Goal: Task Accomplishment & Management: Manage account settings

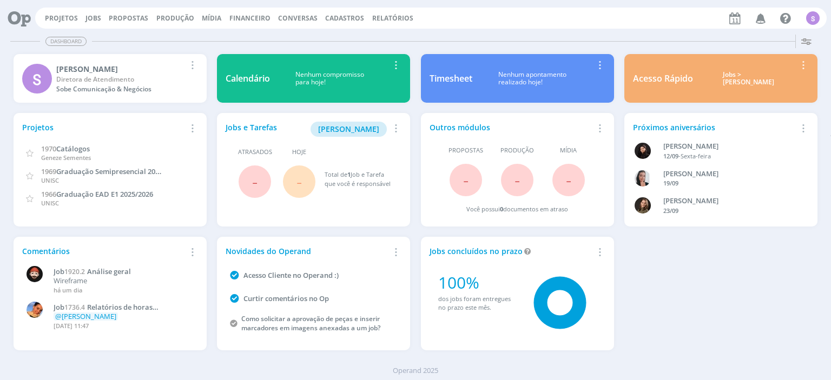
click at [90, 17] on link "Jobs" at bounding box center [93, 18] width 16 height 9
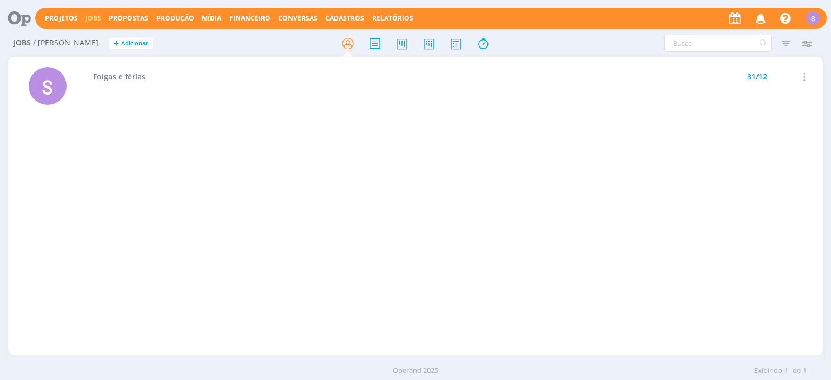
click at [325, 15] on span "Cadastros" at bounding box center [344, 18] width 39 height 9
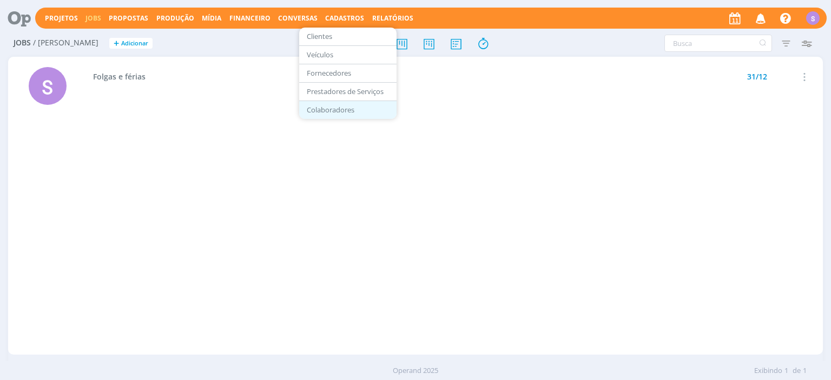
click at [324, 110] on link "Colaboradores" at bounding box center [347, 110] width 91 height 17
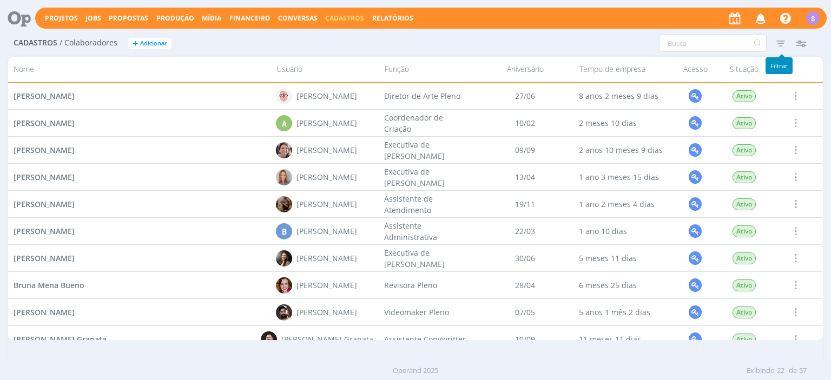
click at [785, 44] on icon "button" at bounding box center [780, 43] width 19 height 19
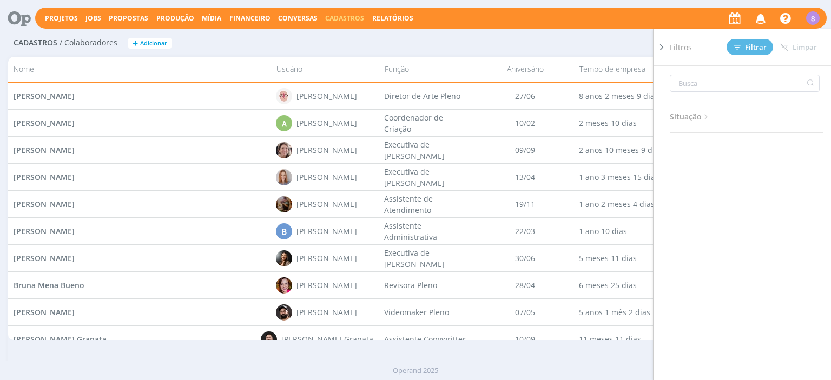
click at [703, 117] on icon at bounding box center [706, 117] width 9 height 9
click at [744, 142] on span at bounding box center [742, 146] width 22 height 11
click at [681, 141] on span at bounding box center [683, 146] width 22 height 11
click at [748, 45] on span "Filtrar" at bounding box center [750, 47] width 33 height 7
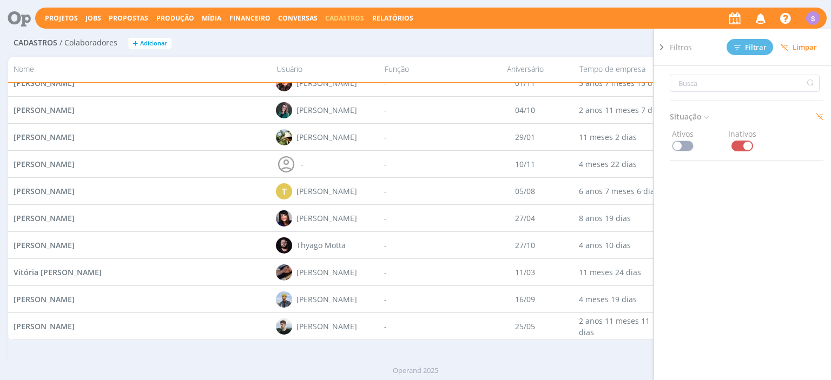
scroll to position [959, 0]
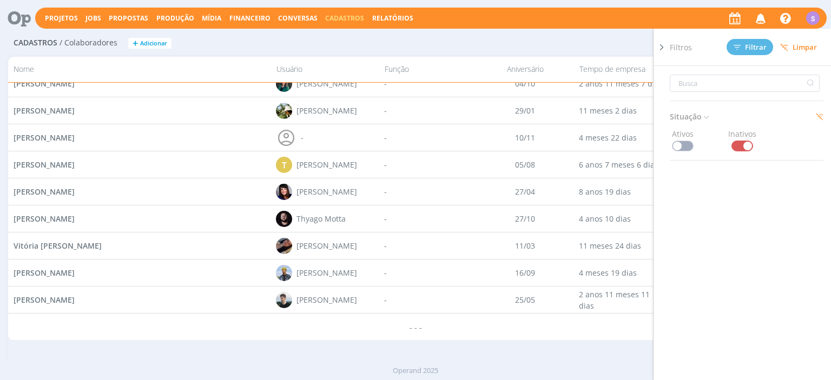
click at [685, 146] on span at bounding box center [683, 146] width 22 height 11
click at [746, 147] on span at bounding box center [742, 146] width 22 height 11
click at [743, 47] on span "Filtrar" at bounding box center [750, 47] width 33 height 7
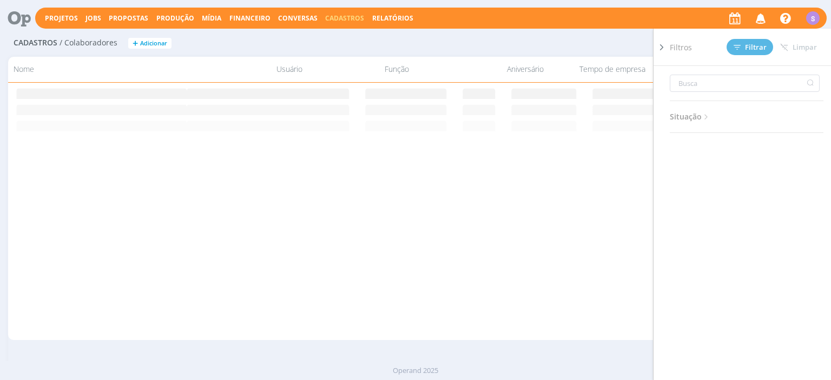
scroll to position [0, 0]
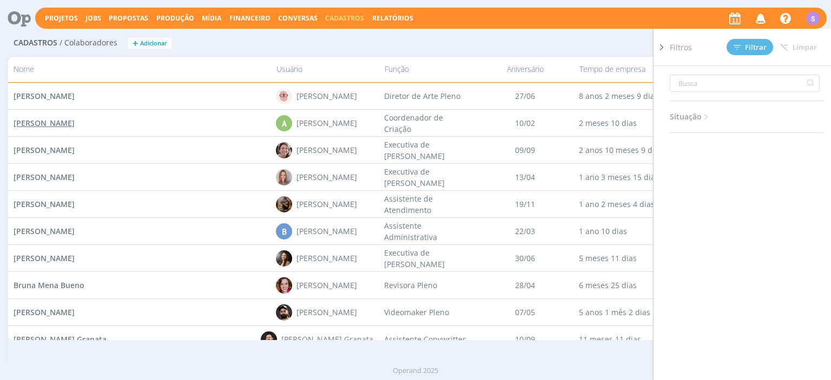
click at [75, 121] on span "[PERSON_NAME]" at bounding box center [44, 123] width 61 height 10
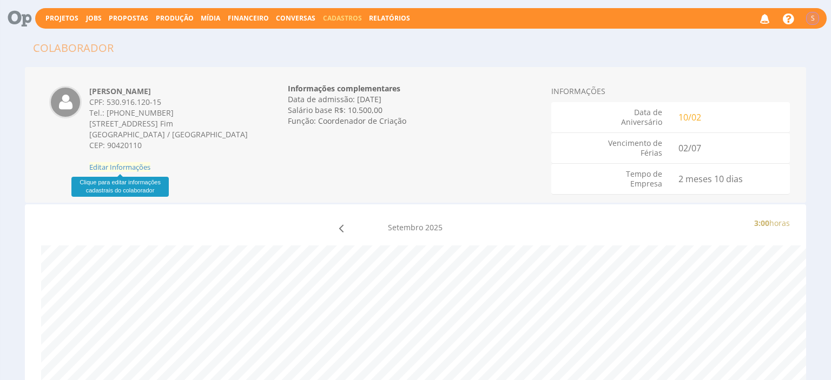
click at [120, 165] on span "Editar Informações" at bounding box center [119, 167] width 61 height 10
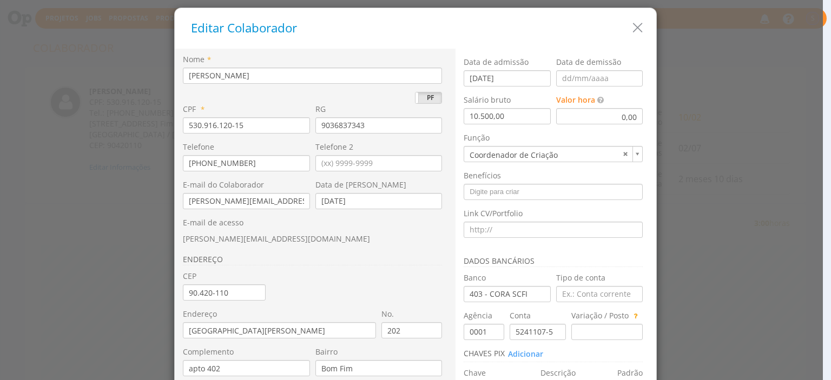
drag, startPoint x: 295, startPoint y: 75, endPoint x: 26, endPoint y: 98, distance: 269.9
click at [183, 84] on input "[PERSON_NAME]" at bounding box center [312, 76] width 259 height 16
click at [640, 29] on icon "button" at bounding box center [638, 28] width 16 height 16
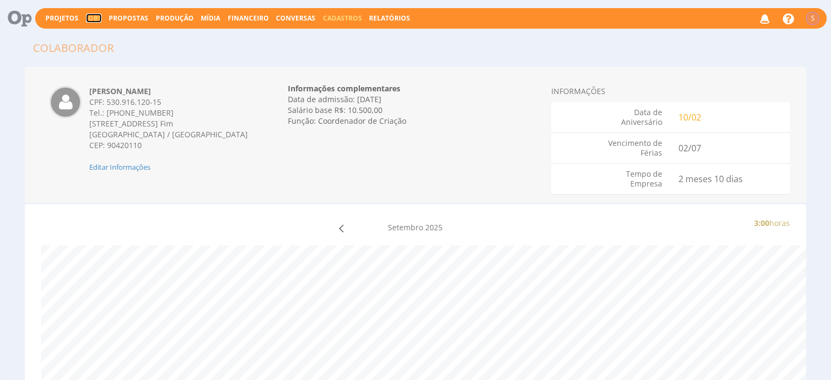
click at [93, 20] on link "Jobs" at bounding box center [94, 18] width 16 height 9
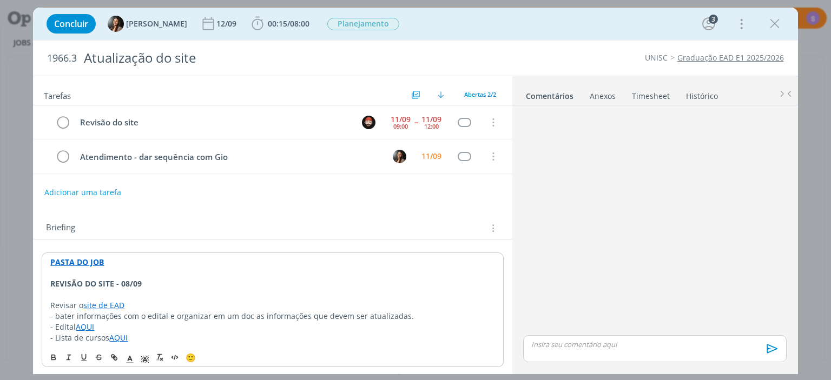
click at [652, 96] on link "Timesheet" at bounding box center [650, 94] width 39 height 16
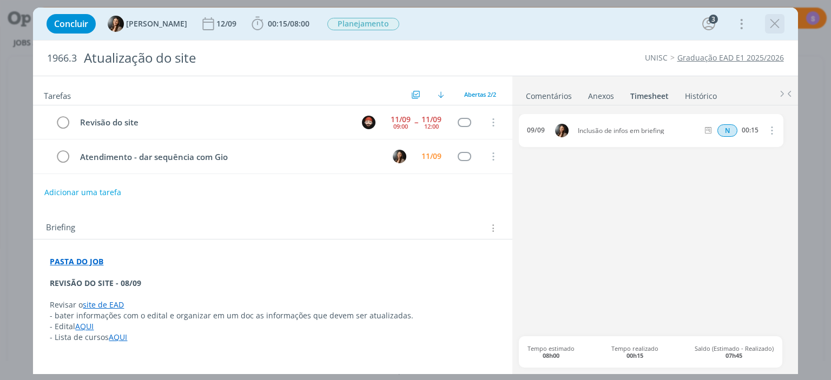
click at [773, 26] on icon "dialog" at bounding box center [775, 24] width 16 height 16
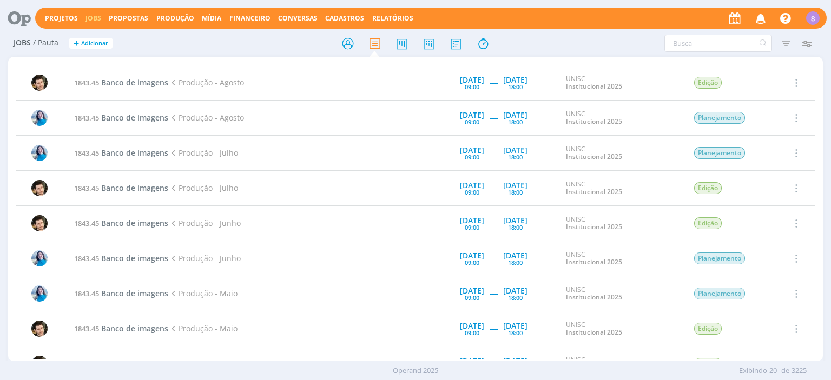
click at [91, 18] on link "Jobs" at bounding box center [93, 18] width 16 height 9
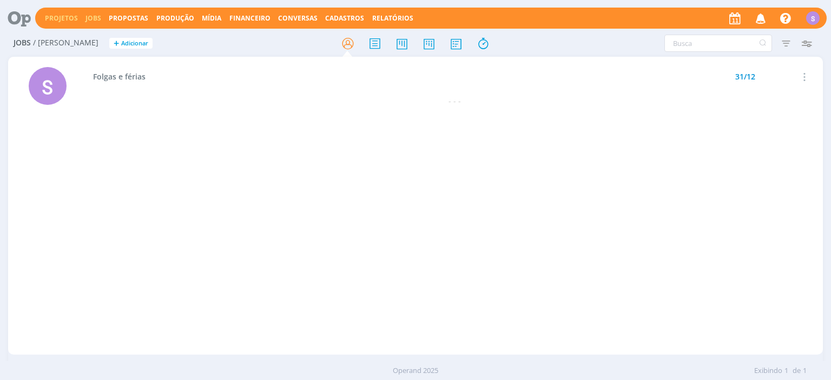
click at [54, 19] on link "Projetos" at bounding box center [61, 18] width 33 height 9
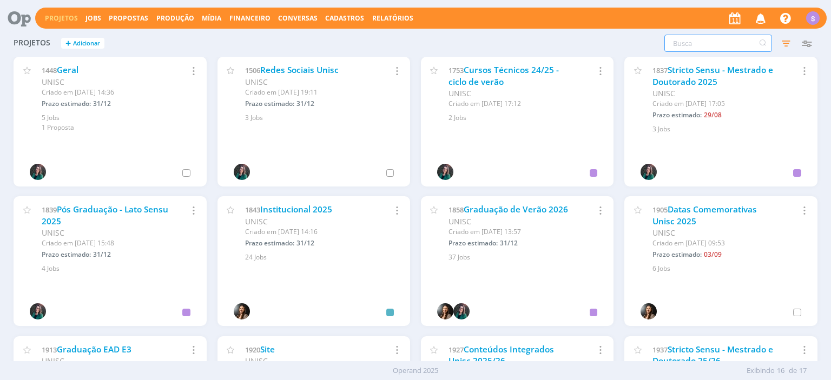
click at [736, 47] on input "text" at bounding box center [718, 43] width 108 height 17
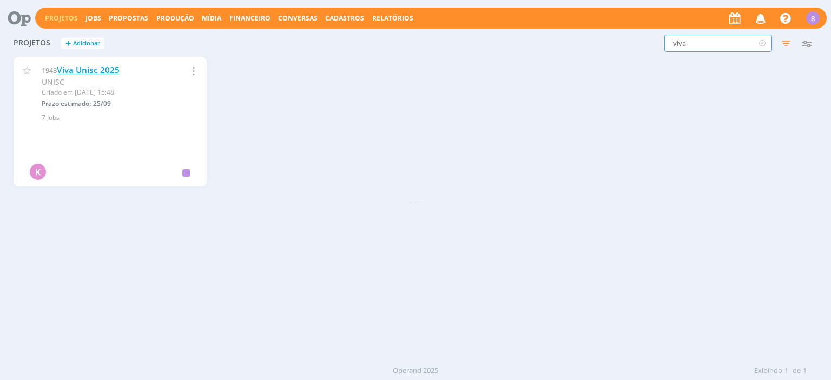
type input "viva"
click at [87, 68] on link "Viva Unisc 2025" at bounding box center [88, 69] width 63 height 11
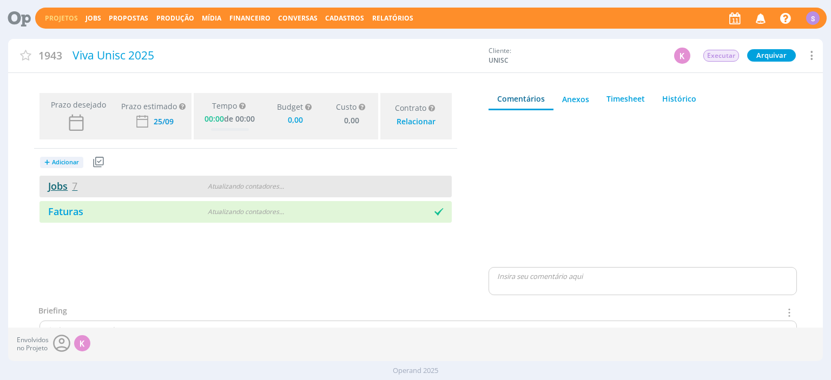
type input "0,00"
click at [61, 183] on link "Jobs 7" at bounding box center [58, 186] width 38 height 13
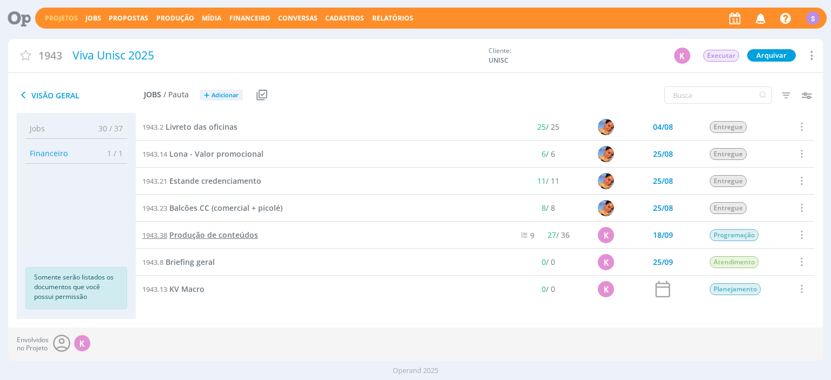
click at [213, 235] on span "Produção de conteúdos" at bounding box center [213, 235] width 89 height 10
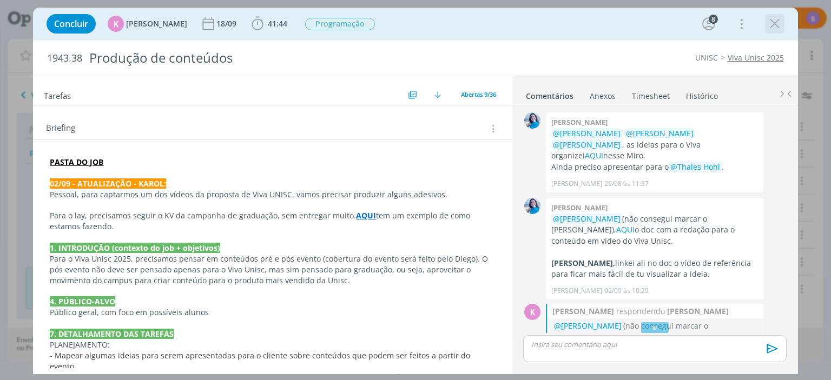
click at [773, 23] on icon "dialog" at bounding box center [775, 24] width 16 height 16
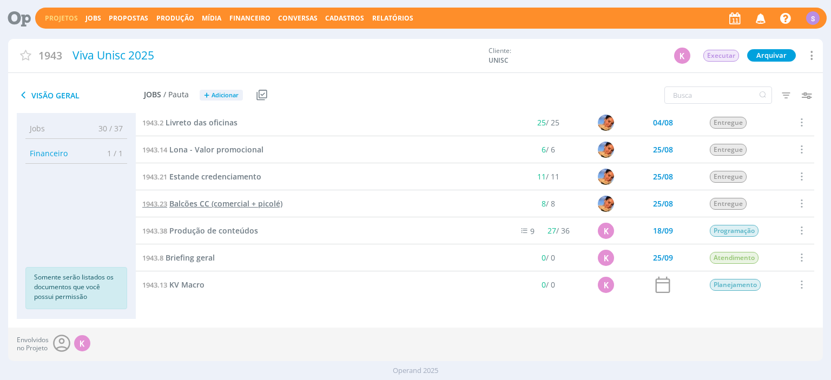
scroll to position [4, 0]
click at [99, 18] on div "Projetos Jobs Propostas Produção Mídia Financeiro Conversas Cadastros Relatório…" at bounding box center [431, 18] width 792 height 21
click at [88, 18] on link "Jobs" at bounding box center [93, 18] width 16 height 9
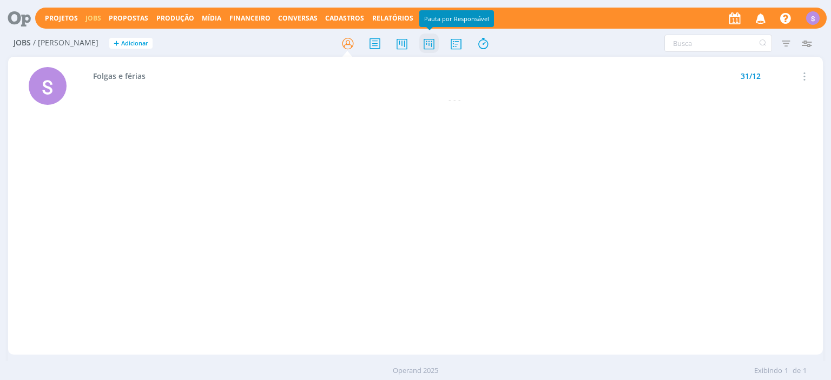
click at [430, 47] on icon at bounding box center [428, 43] width 19 height 21
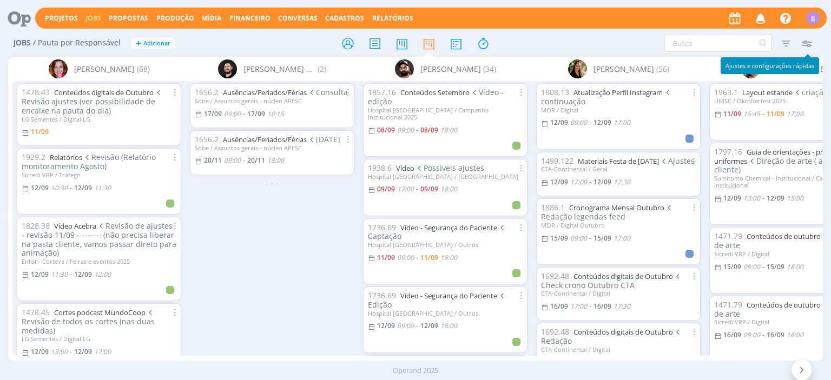
click at [808, 43] on icon "button" at bounding box center [806, 43] width 19 height 19
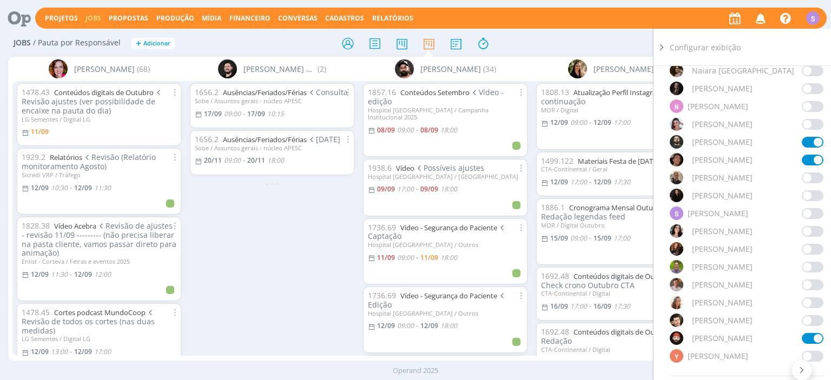
scroll to position [872, 0]
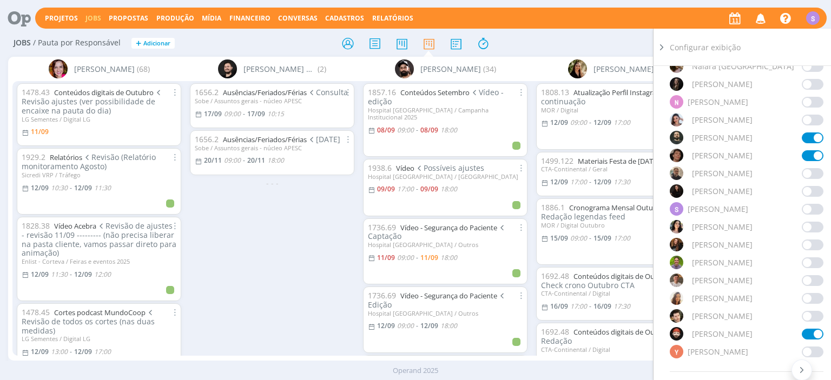
click at [804, 314] on span at bounding box center [813, 316] width 22 height 11
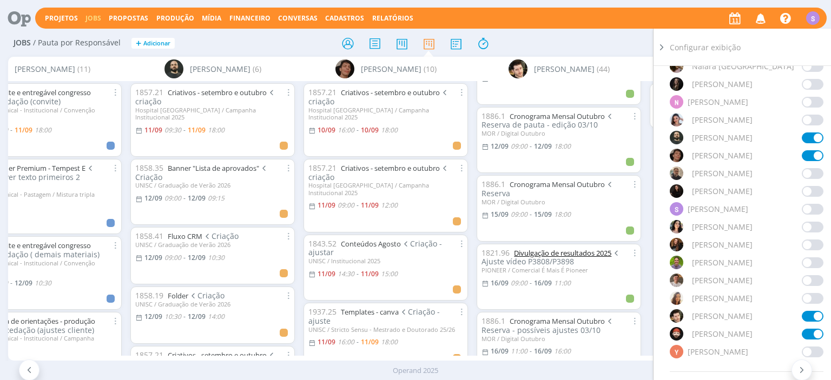
scroll to position [62, 0]
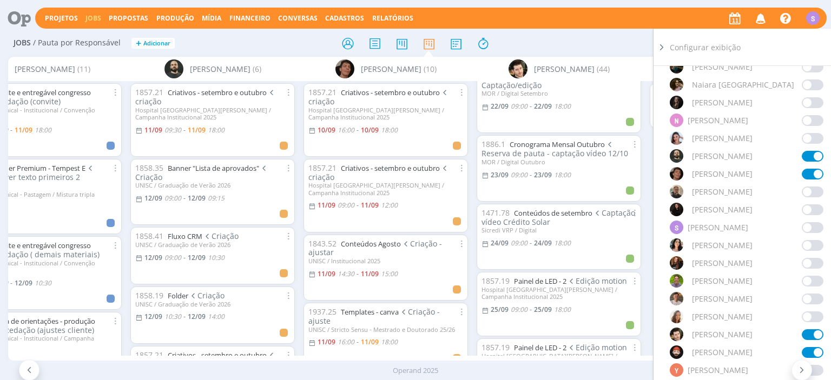
scroll to position [1052, 0]
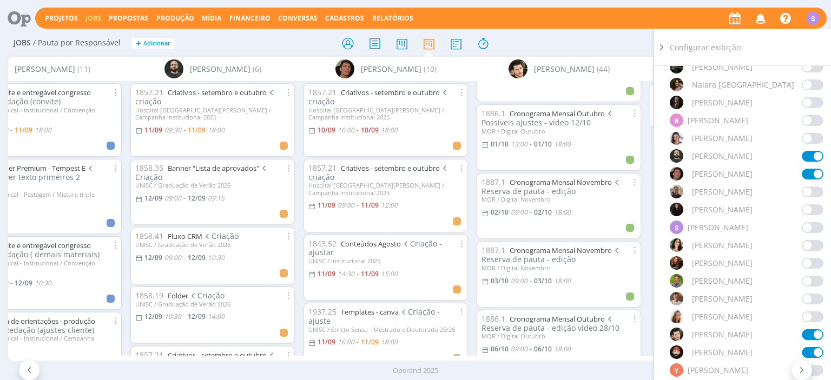
click at [664, 48] on icon at bounding box center [661, 47] width 11 height 11
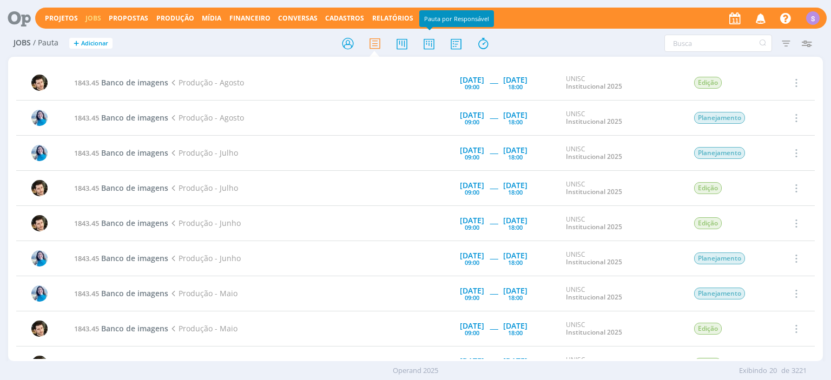
click at [426, 43] on icon at bounding box center [428, 43] width 19 height 21
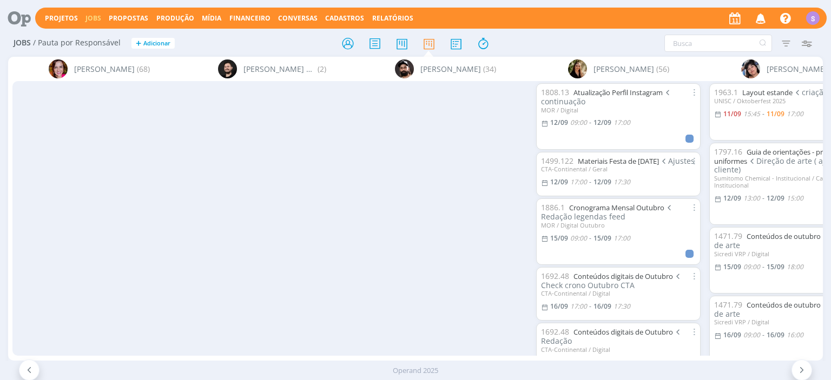
scroll to position [0, 530]
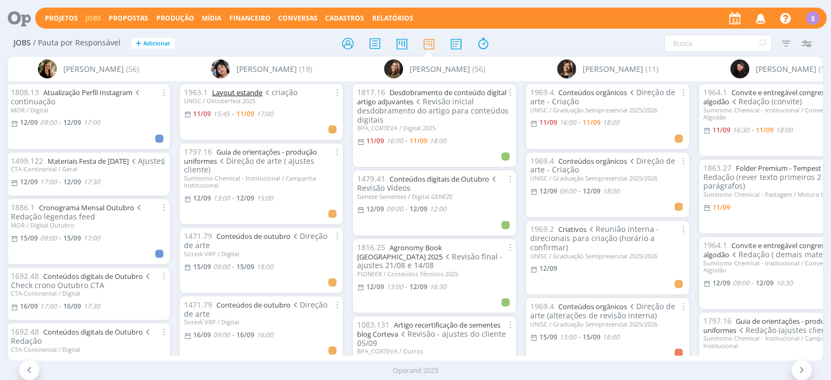
click at [241, 95] on link "Layout estande" at bounding box center [237, 93] width 50 height 10
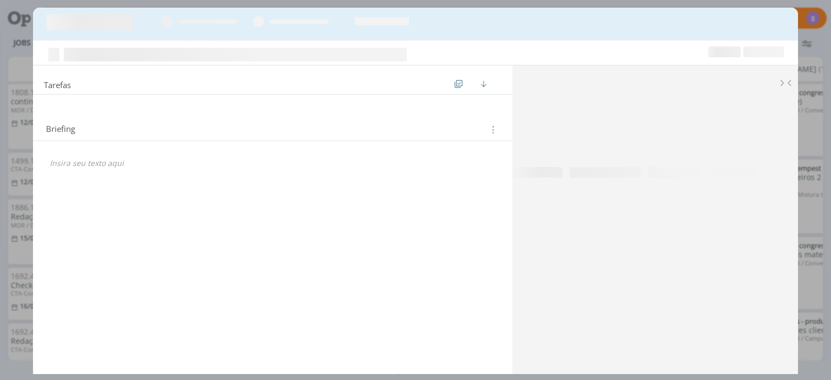
scroll to position [0, 530]
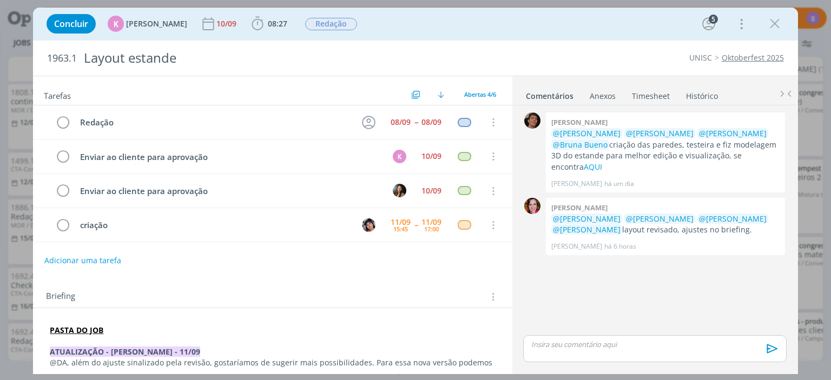
click at [756, 57] on link "Oktoberfest 2025" at bounding box center [753, 57] width 62 height 10
click at [65, 124] on icon "dialog" at bounding box center [62, 123] width 15 height 16
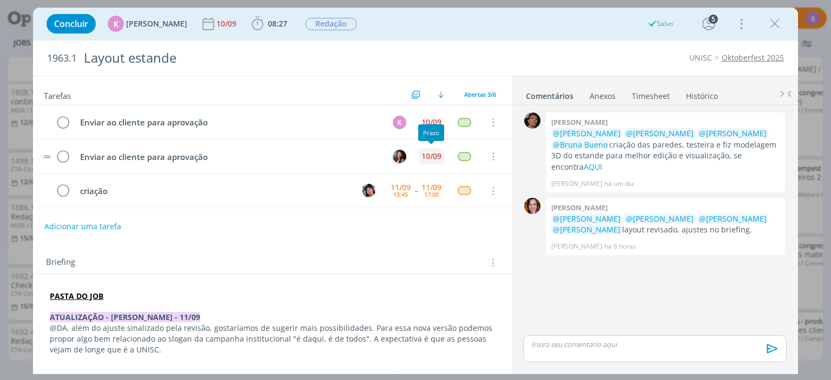
click at [431, 159] on div "10/09" at bounding box center [431, 157] width 20 height 8
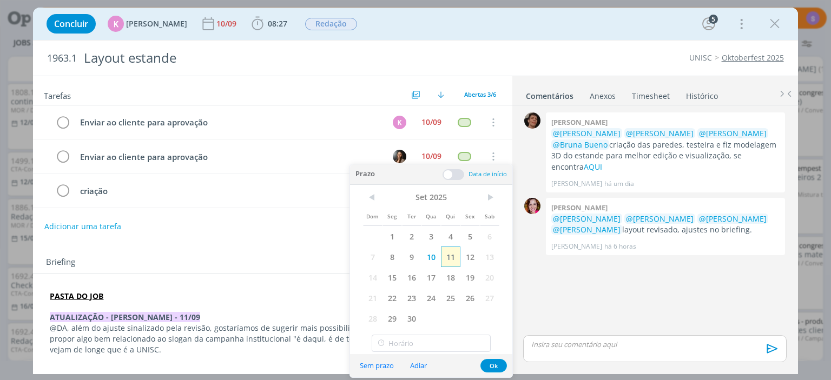
click at [453, 257] on span "11" at bounding box center [450, 257] width 19 height 21
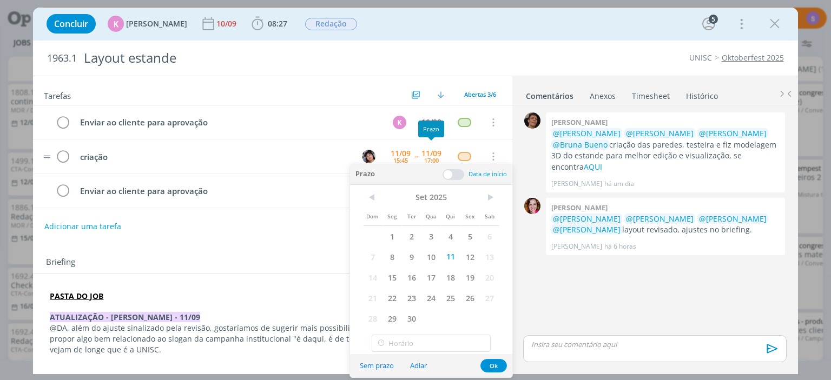
click at [428, 126] on div "Prazo" at bounding box center [431, 129] width 26 height 17
click at [446, 252] on span "11" at bounding box center [450, 257] width 19 height 21
click at [447, 258] on span "11" at bounding box center [450, 257] width 19 height 21
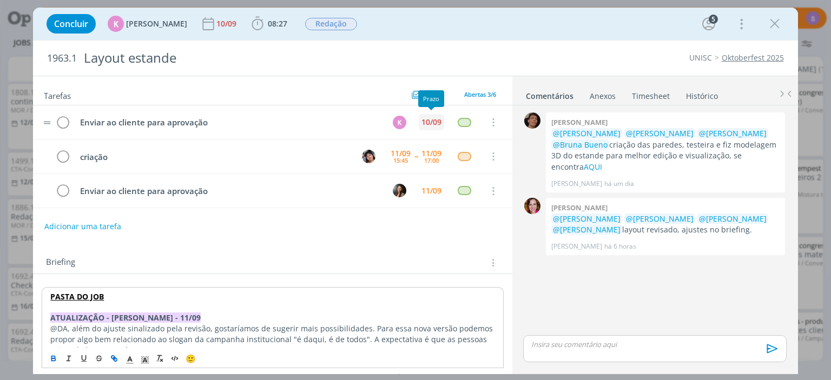
click at [430, 118] on div "10/09" at bounding box center [431, 122] width 20 height 8
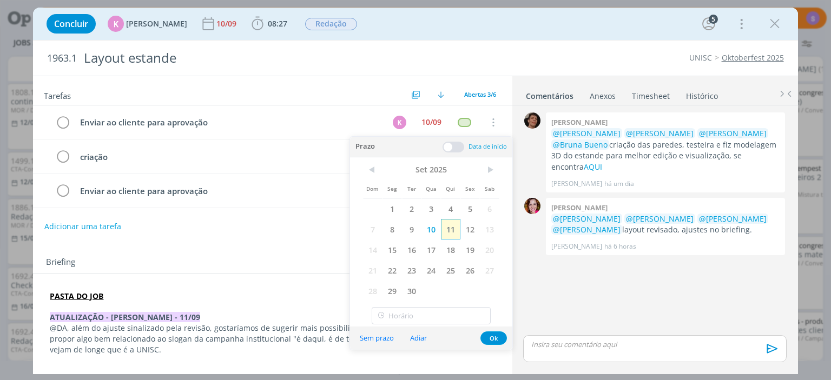
click at [451, 230] on span "11" at bounding box center [450, 229] width 19 height 21
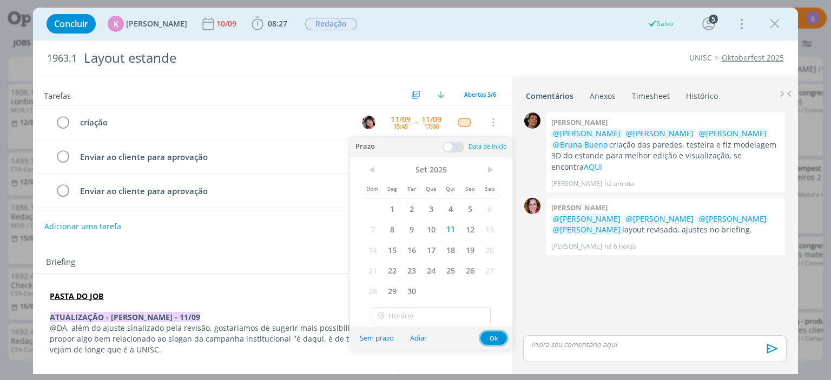
click at [486, 340] on button "Ok" at bounding box center [493, 339] width 27 height 14
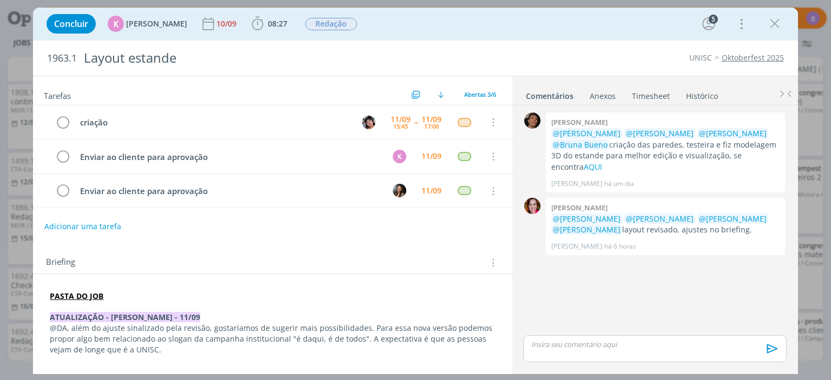
scroll to position [62, 0]
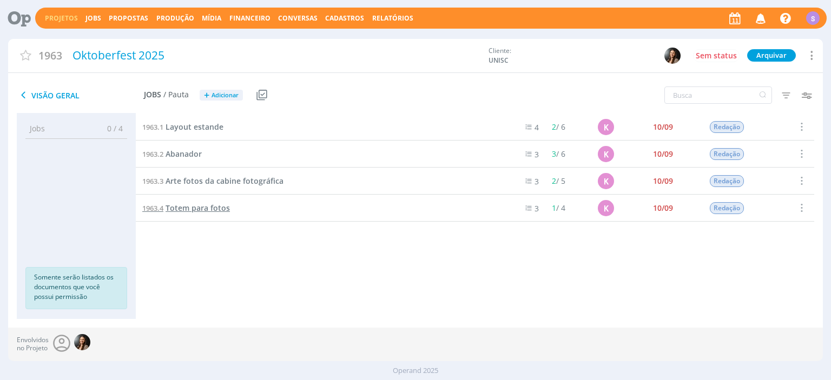
click at [211, 207] on span "Totem para fotos" at bounding box center [198, 208] width 64 height 10
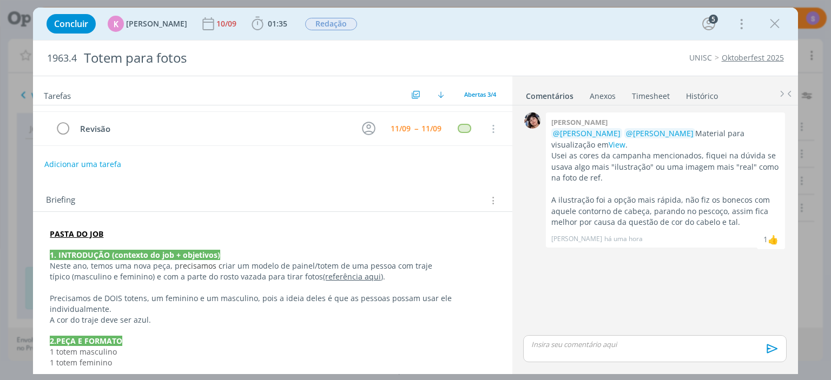
scroll to position [124, 0]
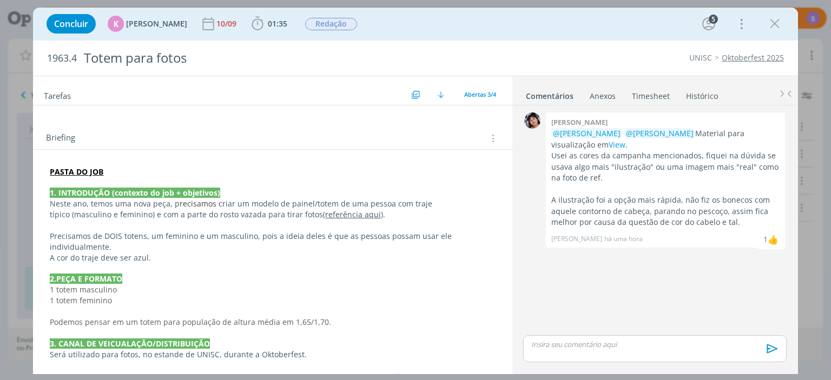
click at [323, 215] on link "(referência aqui)" at bounding box center [353, 214] width 60 height 10
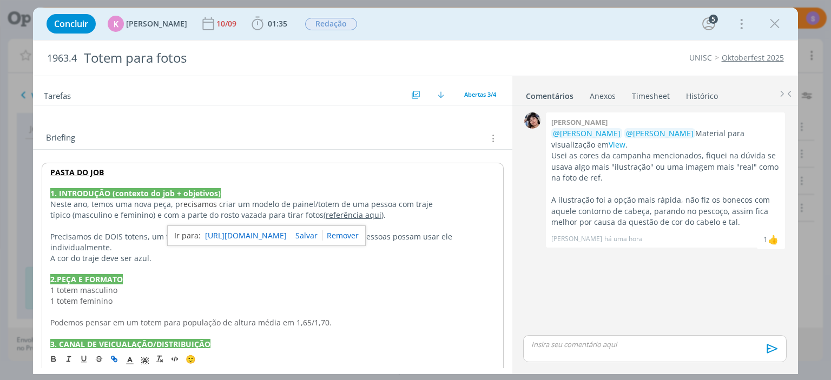
click at [259, 234] on link "[URL][DOMAIN_NAME]" at bounding box center [246, 236] width 82 height 14
click at [153, 276] on p "2.PEÇA E FORMATO" at bounding box center [272, 279] width 444 height 11
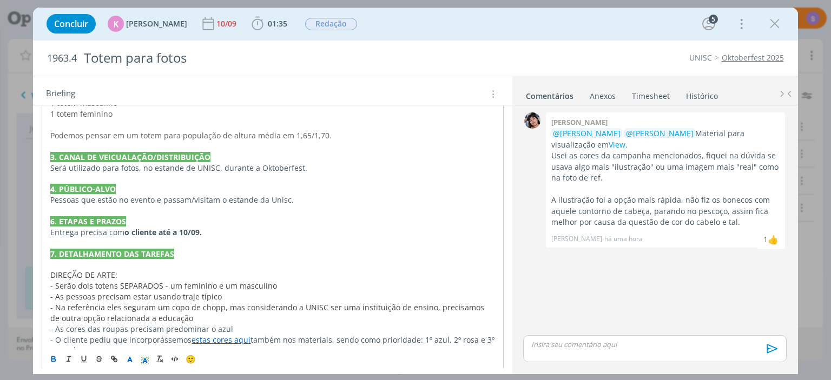
scroll to position [368, 0]
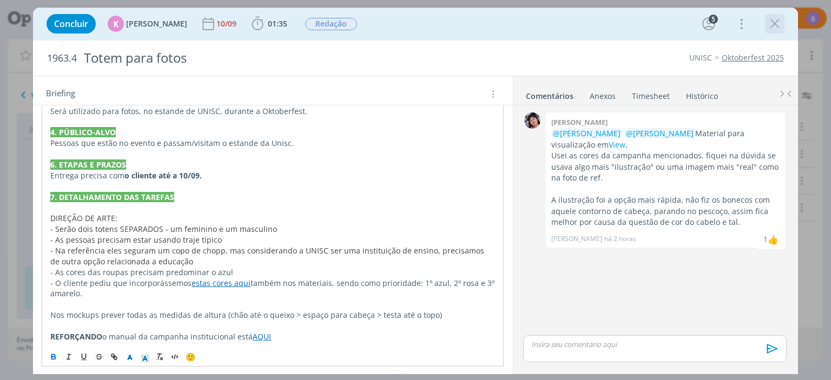
click at [775, 21] on icon "dialog" at bounding box center [775, 24] width 16 height 16
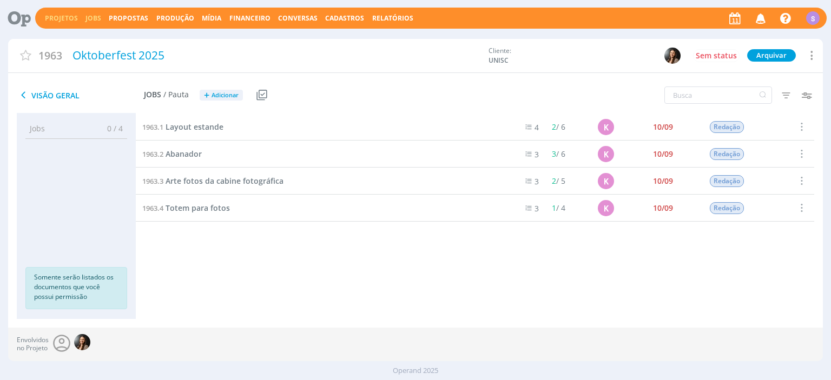
click at [88, 19] on link "Jobs" at bounding box center [93, 18] width 16 height 9
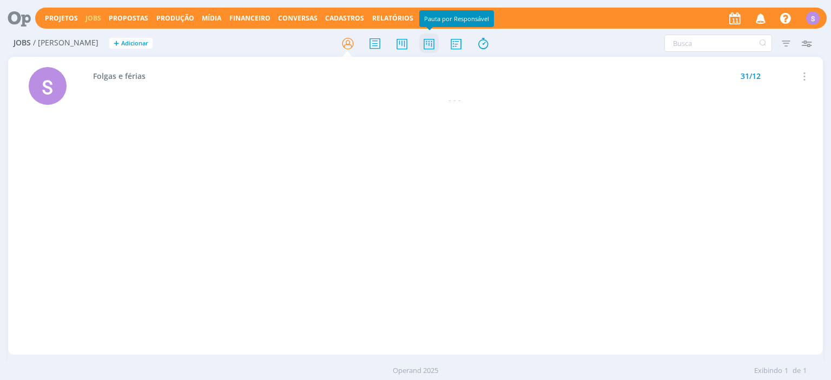
click at [429, 43] on icon at bounding box center [428, 43] width 19 height 21
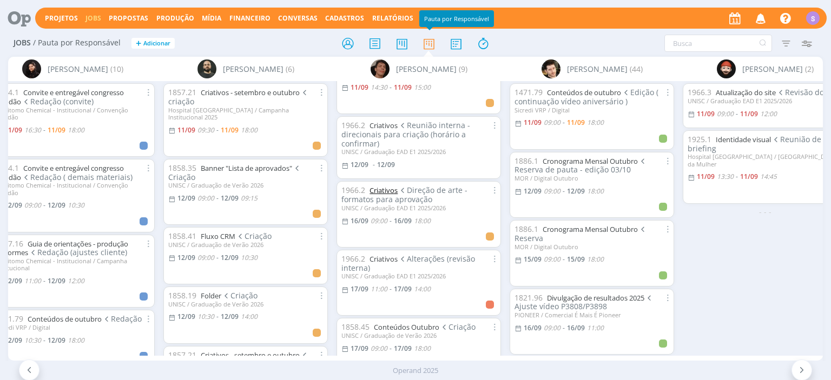
scroll to position [329, 0]
